Goal: Task Accomplishment & Management: Use online tool/utility

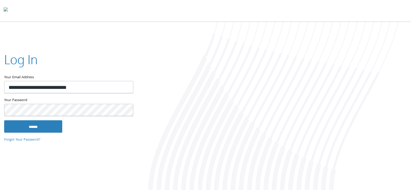
click at [4, 120] on input "******" at bounding box center [33, 126] width 58 height 12
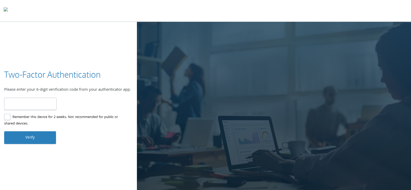
click at [20, 103] on input "number" at bounding box center [30, 104] width 52 height 12
type input "******"
